Goal: Task Accomplishment & Management: Manage account settings

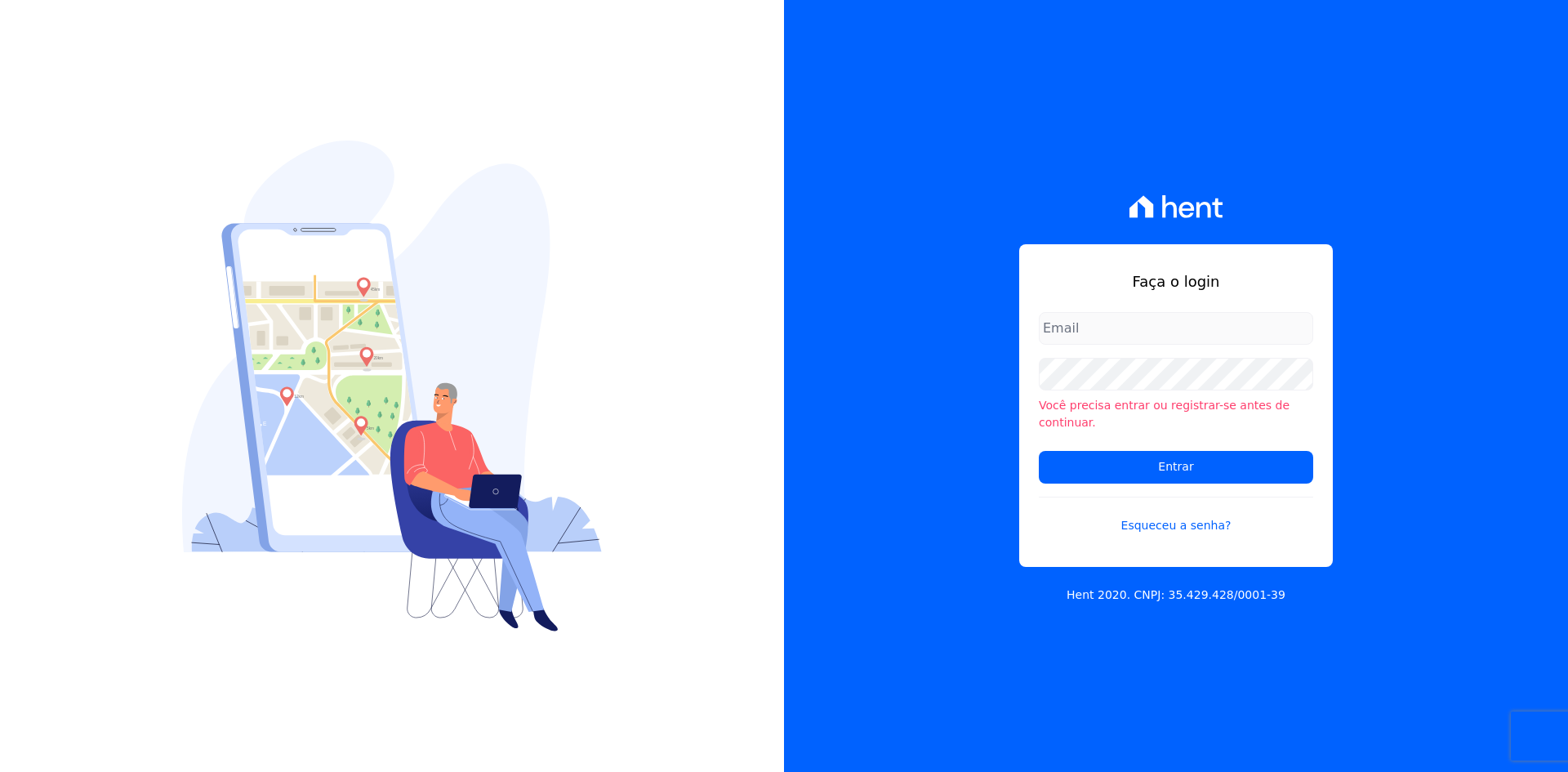
type input "[EMAIL_ADDRESS][DOMAIN_NAME]"
drag, startPoint x: 1110, startPoint y: 305, endPoint x: 1110, endPoint y: 319, distance: 14.0
click at [1110, 309] on div "Faça o login [EMAIL_ADDRESS][DOMAIN_NAME] Você precisa entrar ou registrar-[PER…" at bounding box center [1175, 406] width 314 height 323
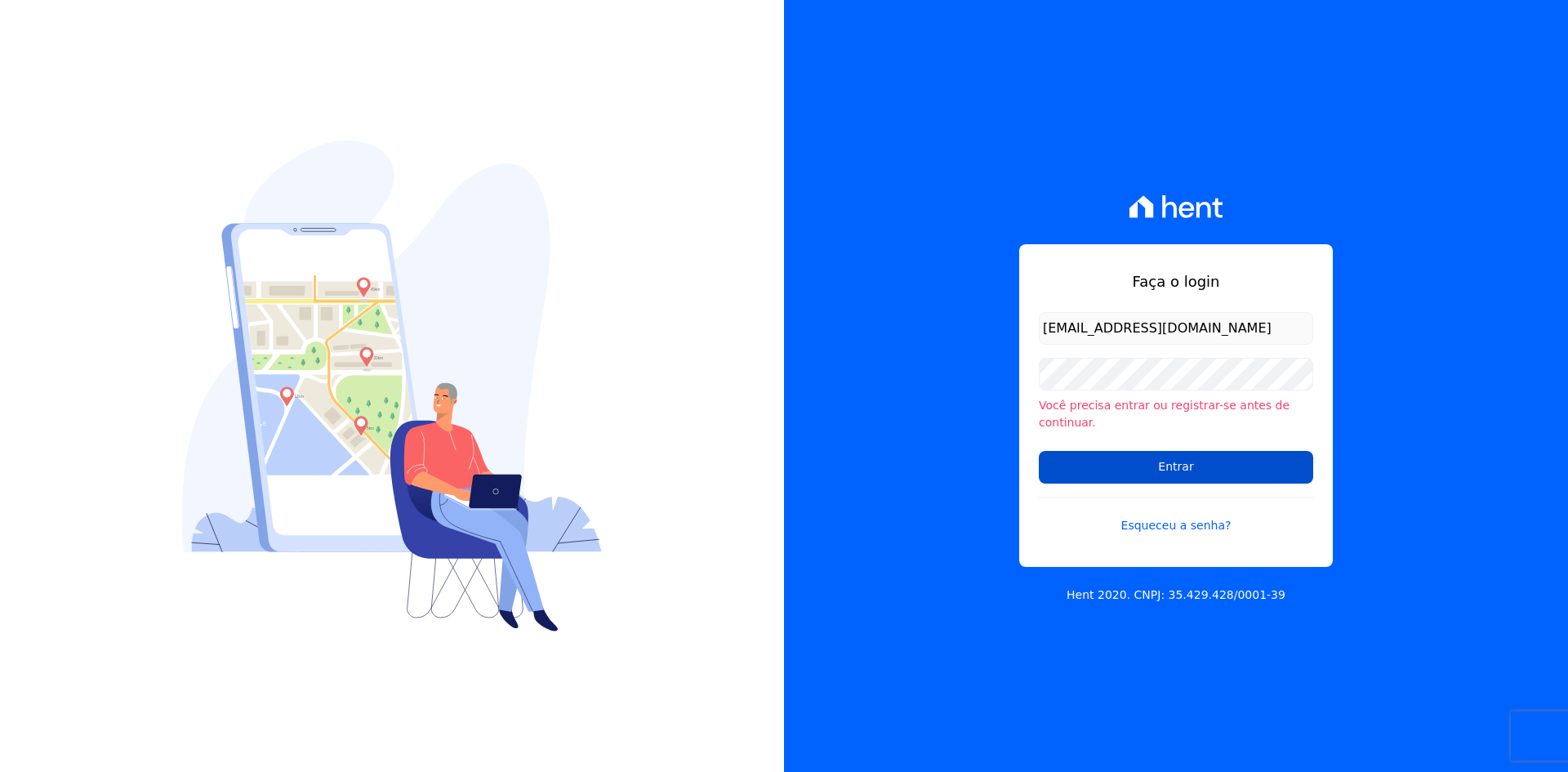
click at [1130, 451] on input "Entrar" at bounding box center [1175, 467] width 274 height 33
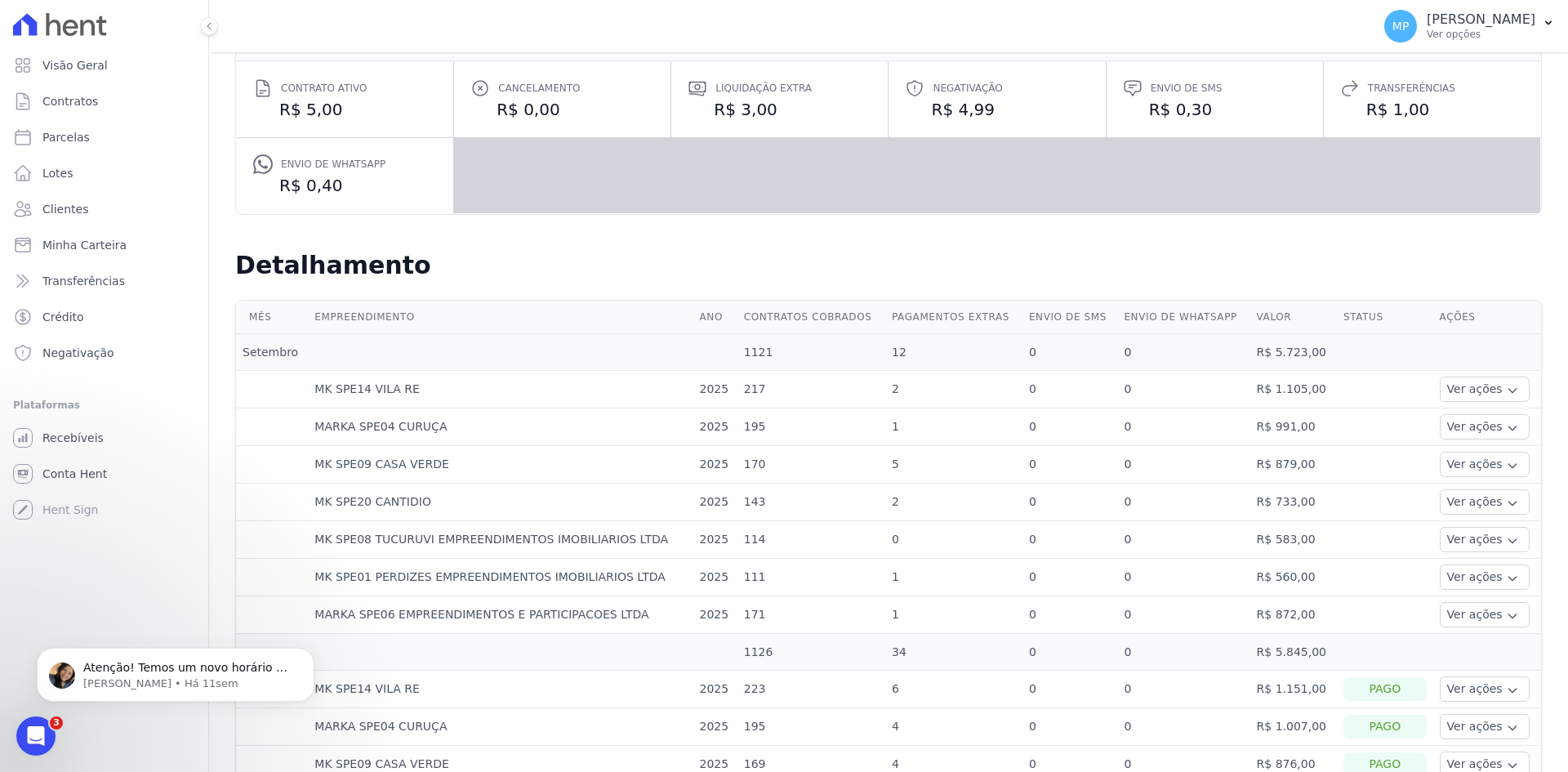
scroll to position [408, 0]
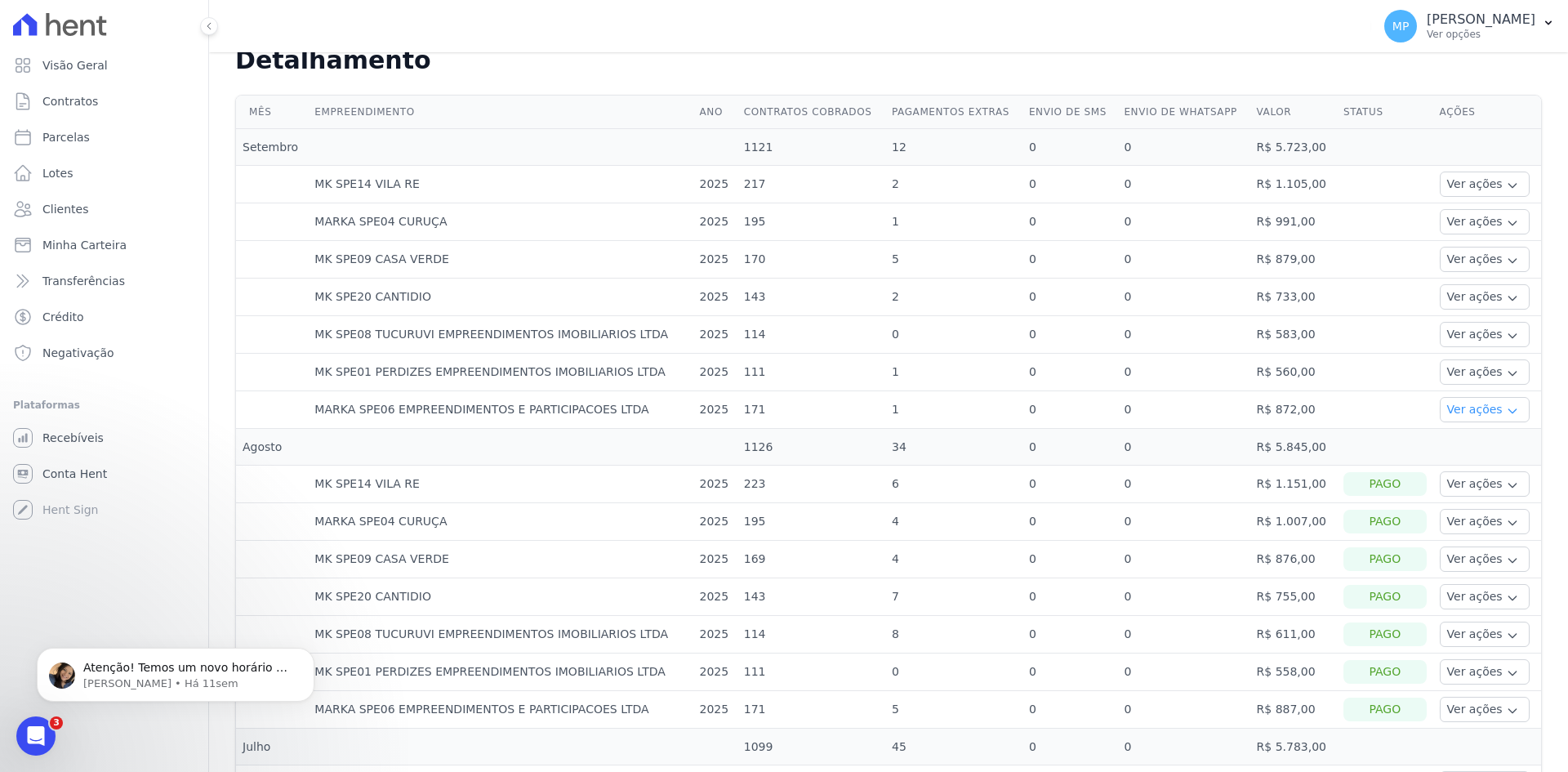
click at [1440, 409] on button "Ver ações" at bounding box center [1484, 409] width 90 height 26
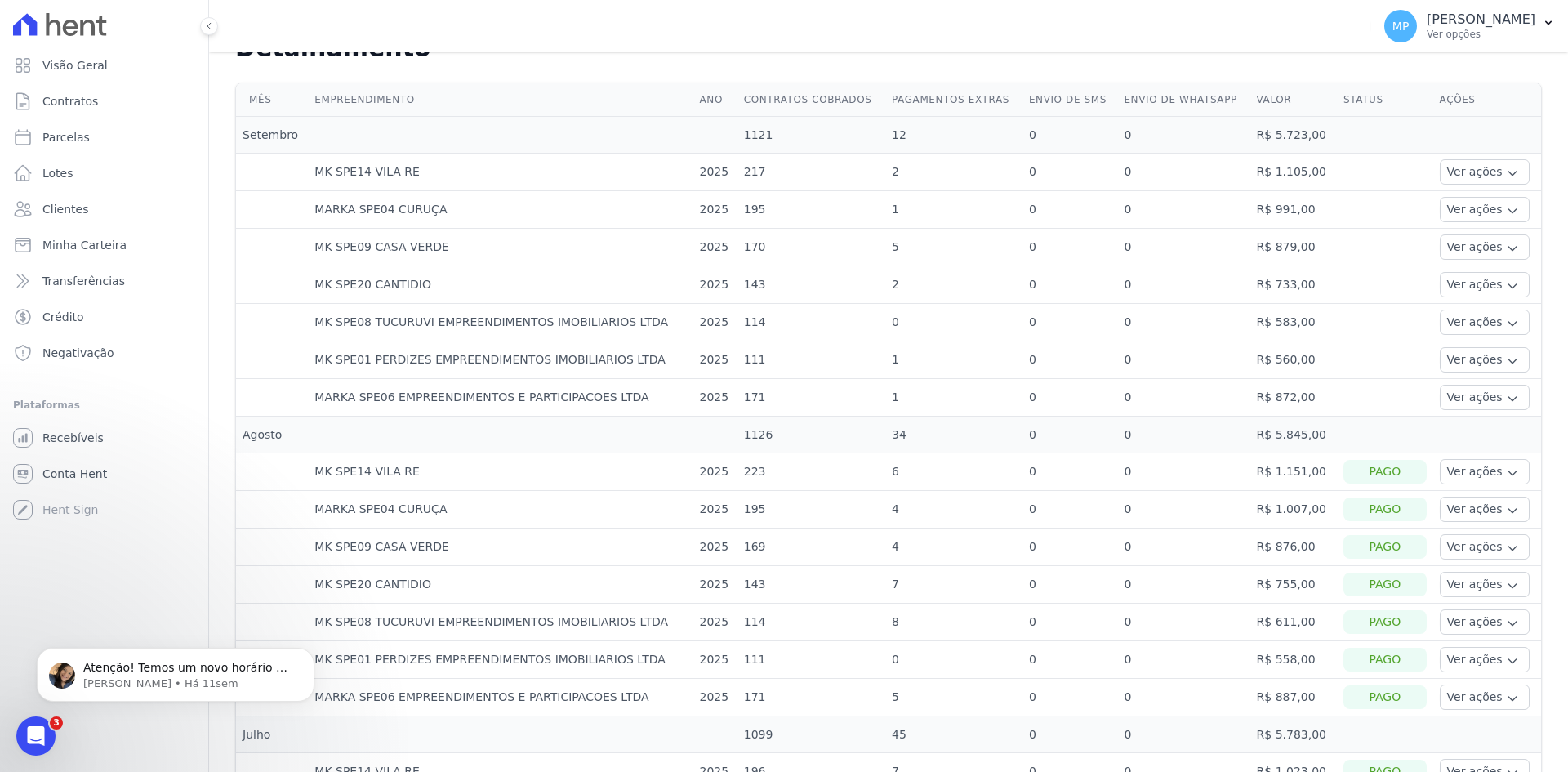
scroll to position [245, 0]
